Goal: Task Accomplishment & Management: Complete application form

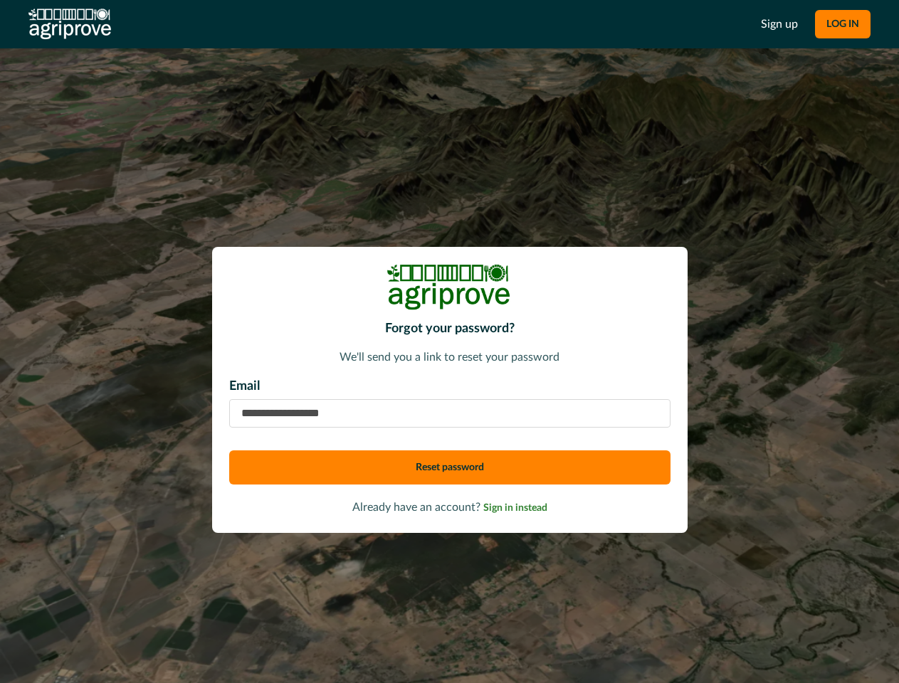
click at [449, 342] on div "Forgot your password? We'll send you a link to reset your password Email Reset …" at bounding box center [449, 390] width 475 height 286
click at [842, 24] on button "LOG IN" at bounding box center [842, 24] width 55 height 28
click at [450, 467] on button "Reset password" at bounding box center [449, 467] width 441 height 34
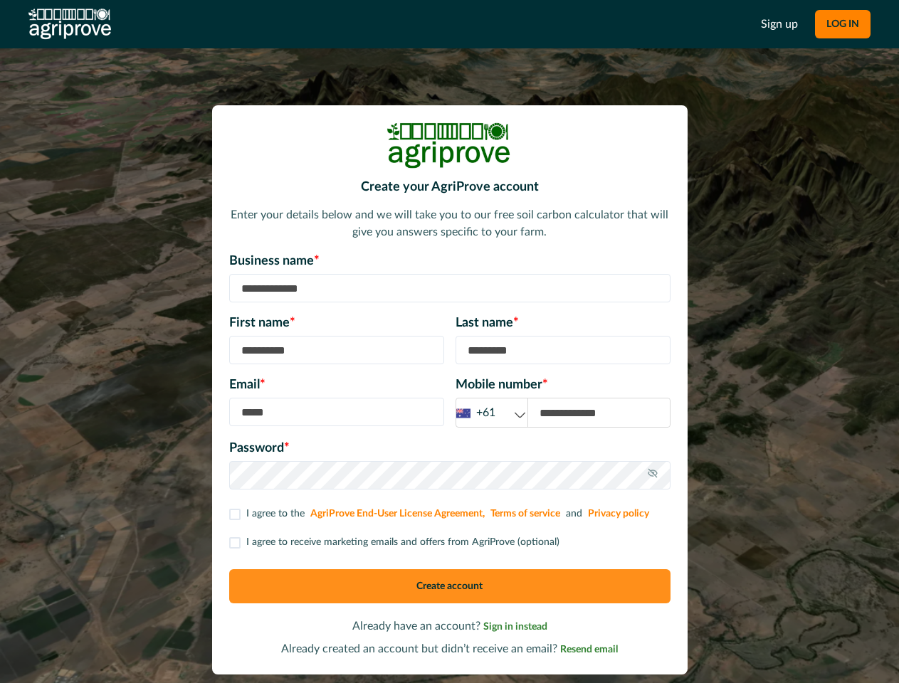
click at [449, 342] on div "First name * Last name *" at bounding box center [449, 339] width 441 height 51
click at [842, 24] on button "LOG IN" at bounding box center [842, 24] width 55 height 28
click at [492, 413] on div "+61" at bounding box center [491, 413] width 71 height 18
click at [652, 475] on icon at bounding box center [652, 472] width 11 height 11
click at [393, 542] on p "I agree to receive marketing emails and offers from AgriProve (optional)" at bounding box center [402, 542] width 313 height 15
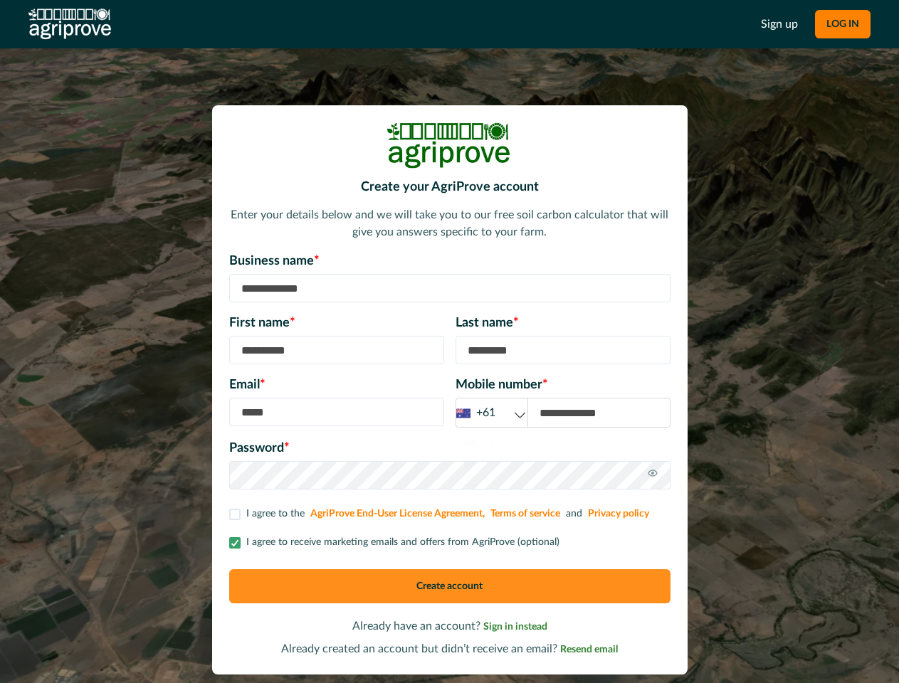
click at [450, 586] on button "Create account" at bounding box center [449, 586] width 441 height 34
